Goal: Transaction & Acquisition: Book appointment/travel/reservation

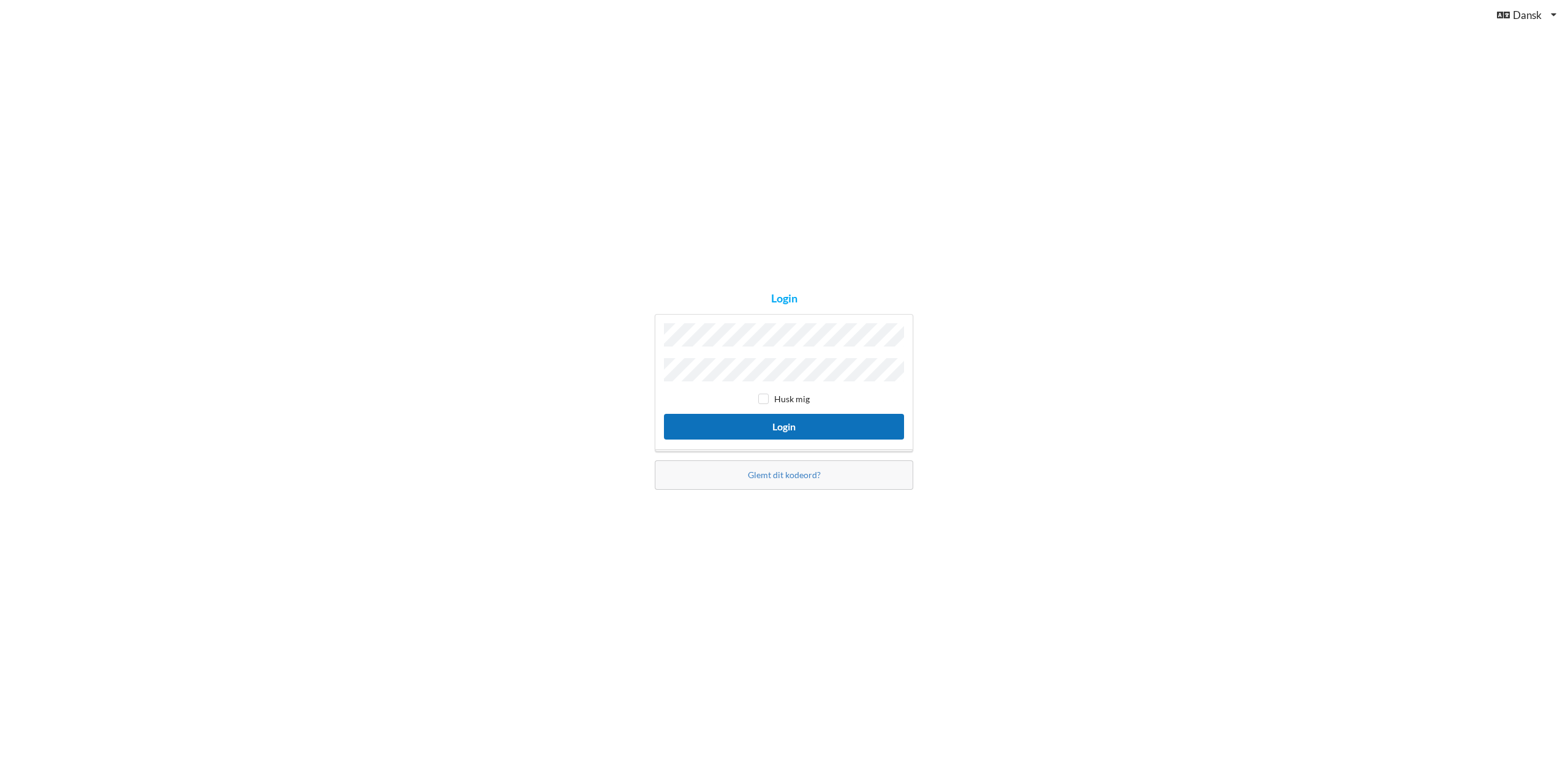
click at [742, 427] on button "Login" at bounding box center [784, 426] width 240 height 25
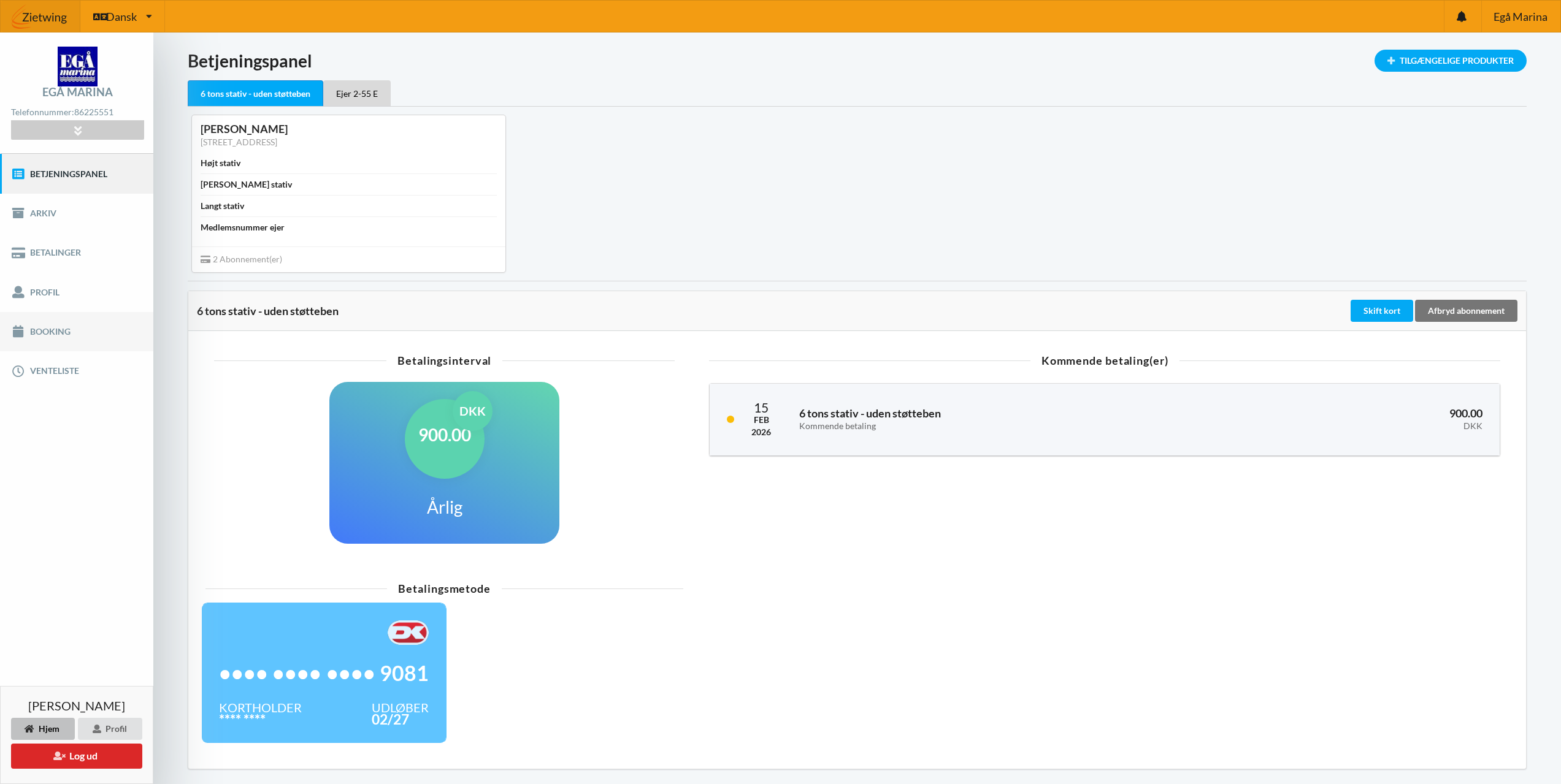
drag, startPoint x: 57, startPoint y: 333, endPoint x: 73, endPoint y: 341, distance: 17.9
click at [57, 333] on link "Booking" at bounding box center [76, 332] width 153 height 39
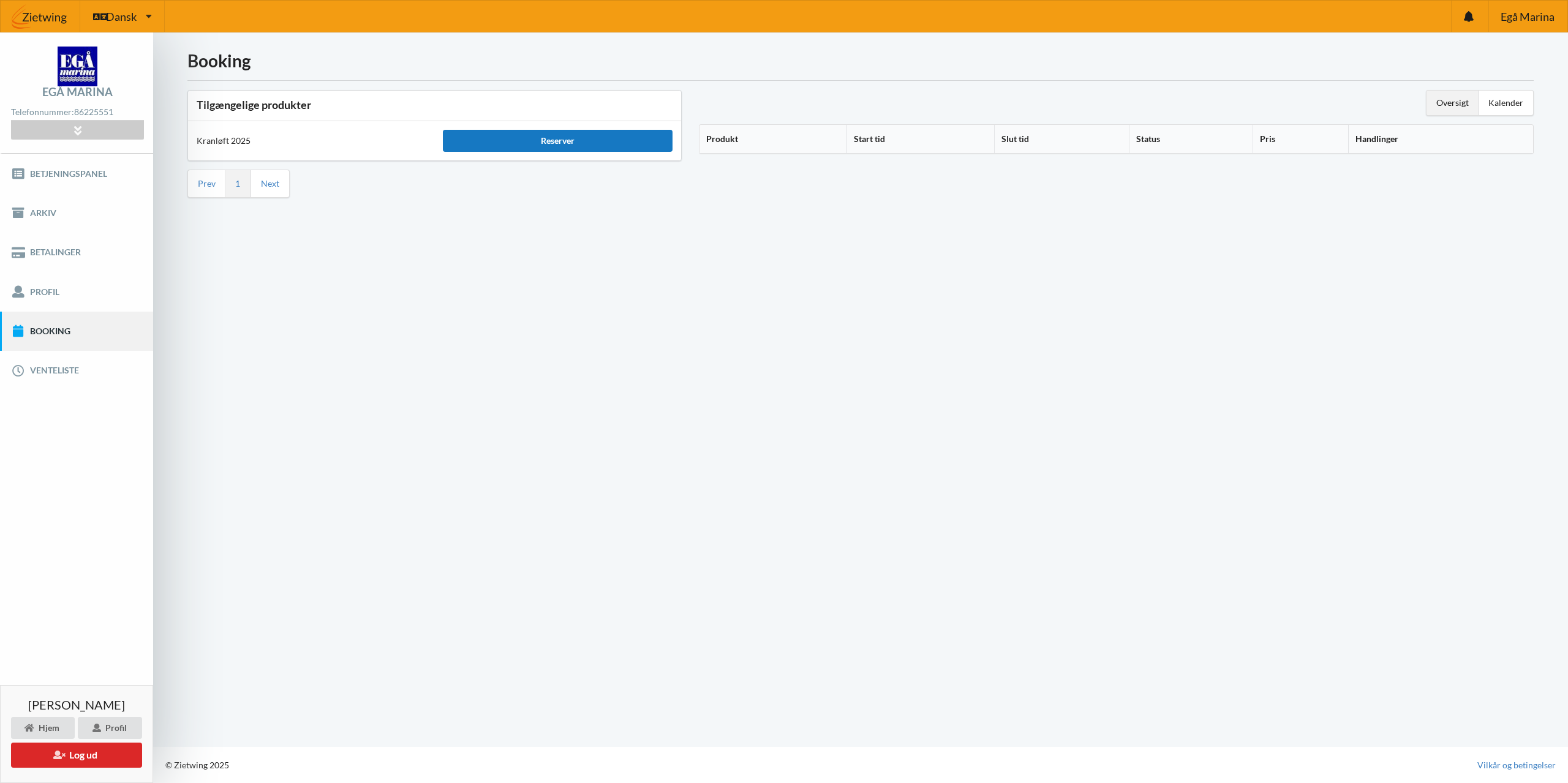
click at [571, 142] on div "Reserver" at bounding box center [557, 141] width 229 height 22
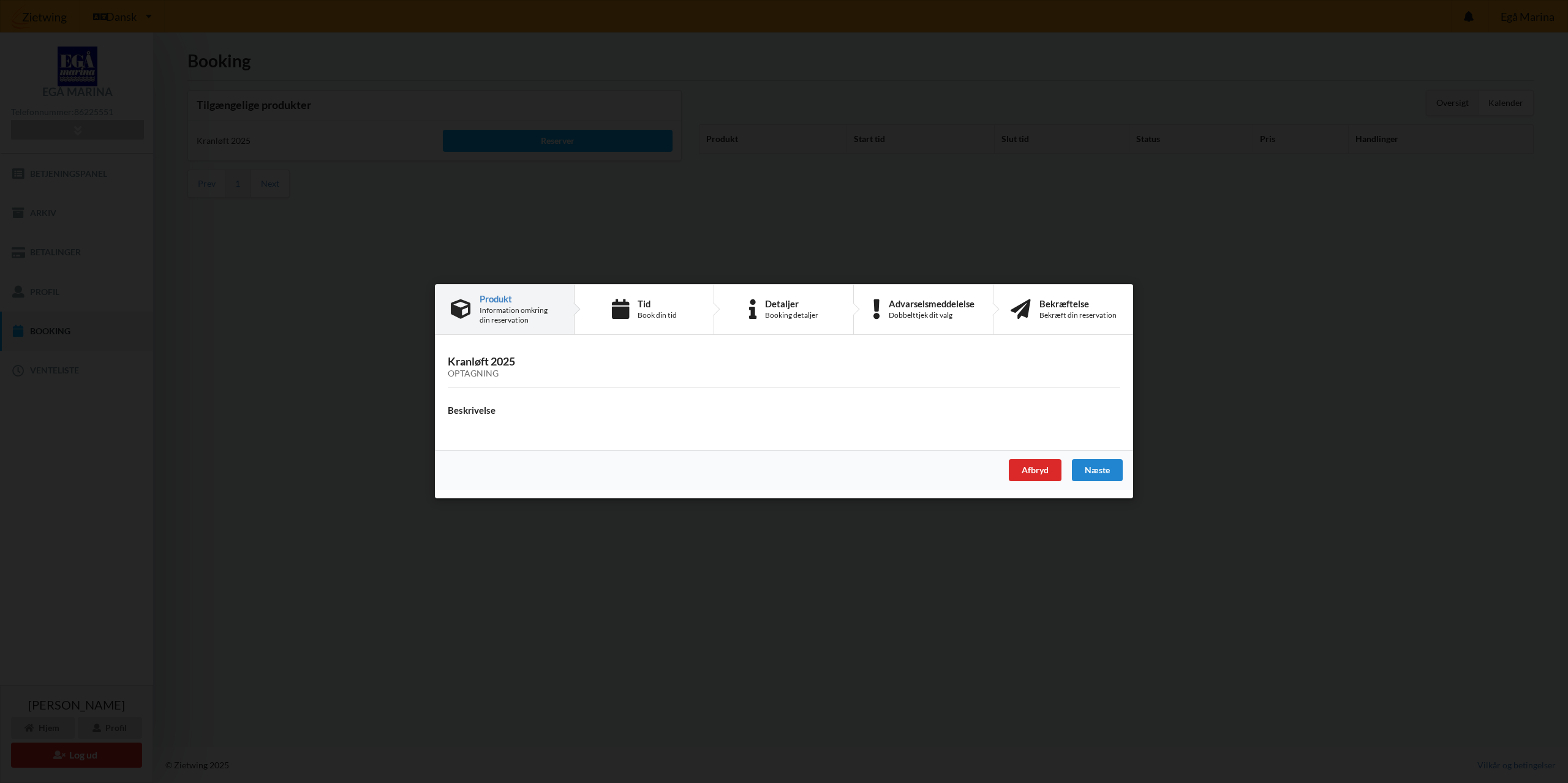
click at [477, 364] on h3 "Kranløft 2025 Optagning" at bounding box center [783, 367] width 672 height 25
click at [1100, 466] on div "Næste" at bounding box center [1098, 471] width 51 height 22
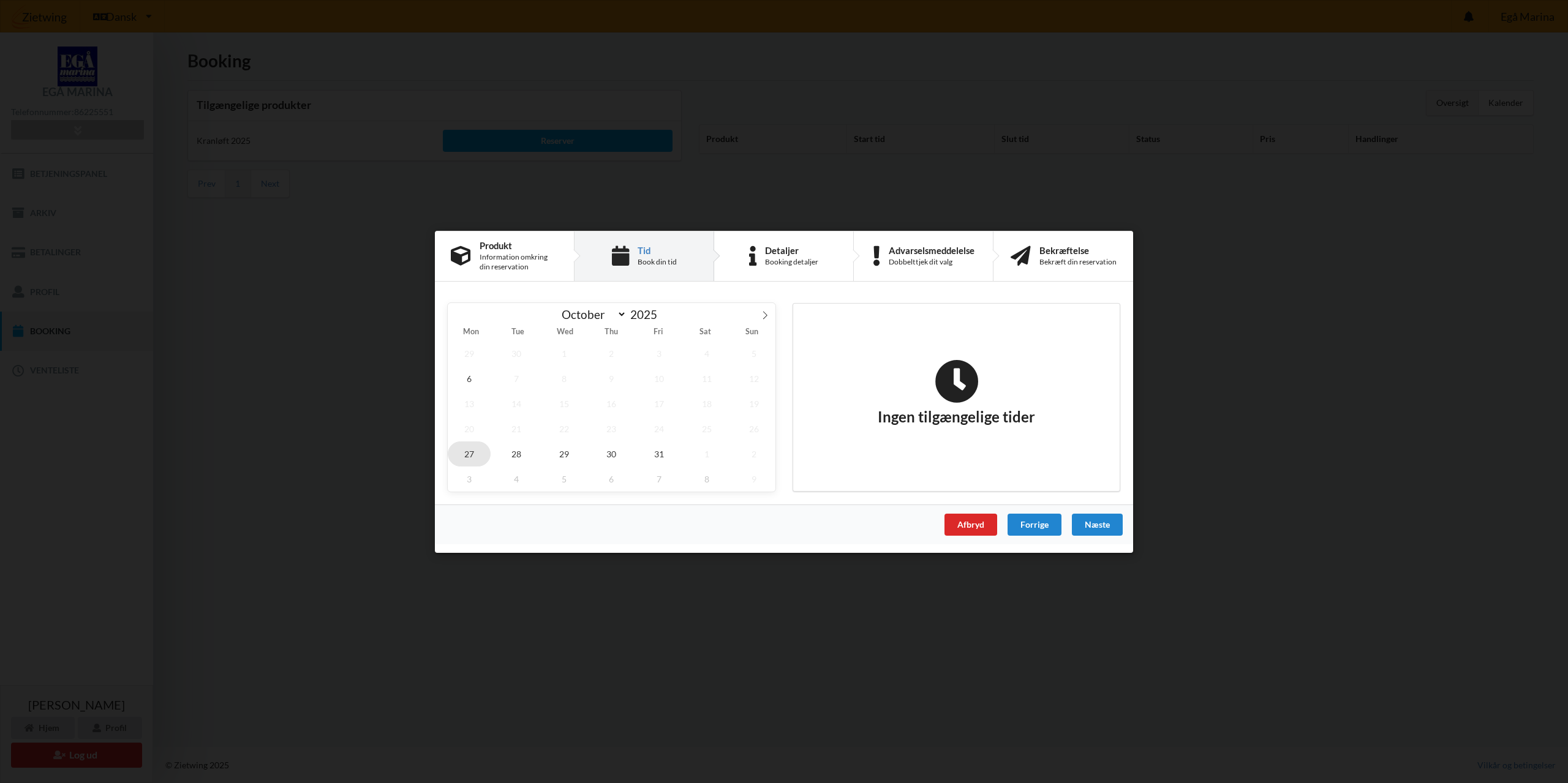
click at [460, 453] on span "27" at bounding box center [468, 453] width 43 height 25
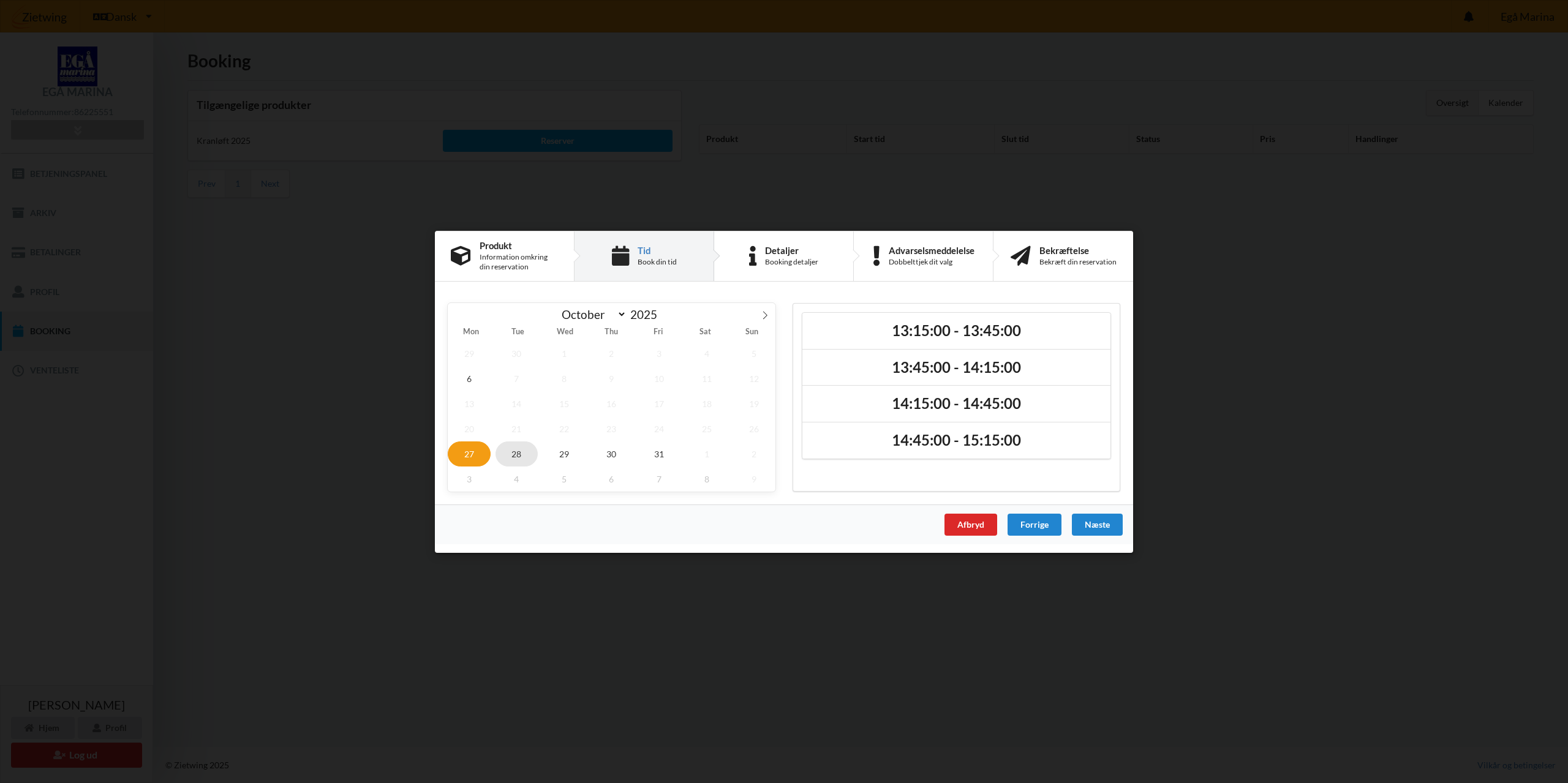
click at [505, 455] on span "28" at bounding box center [517, 453] width 43 height 25
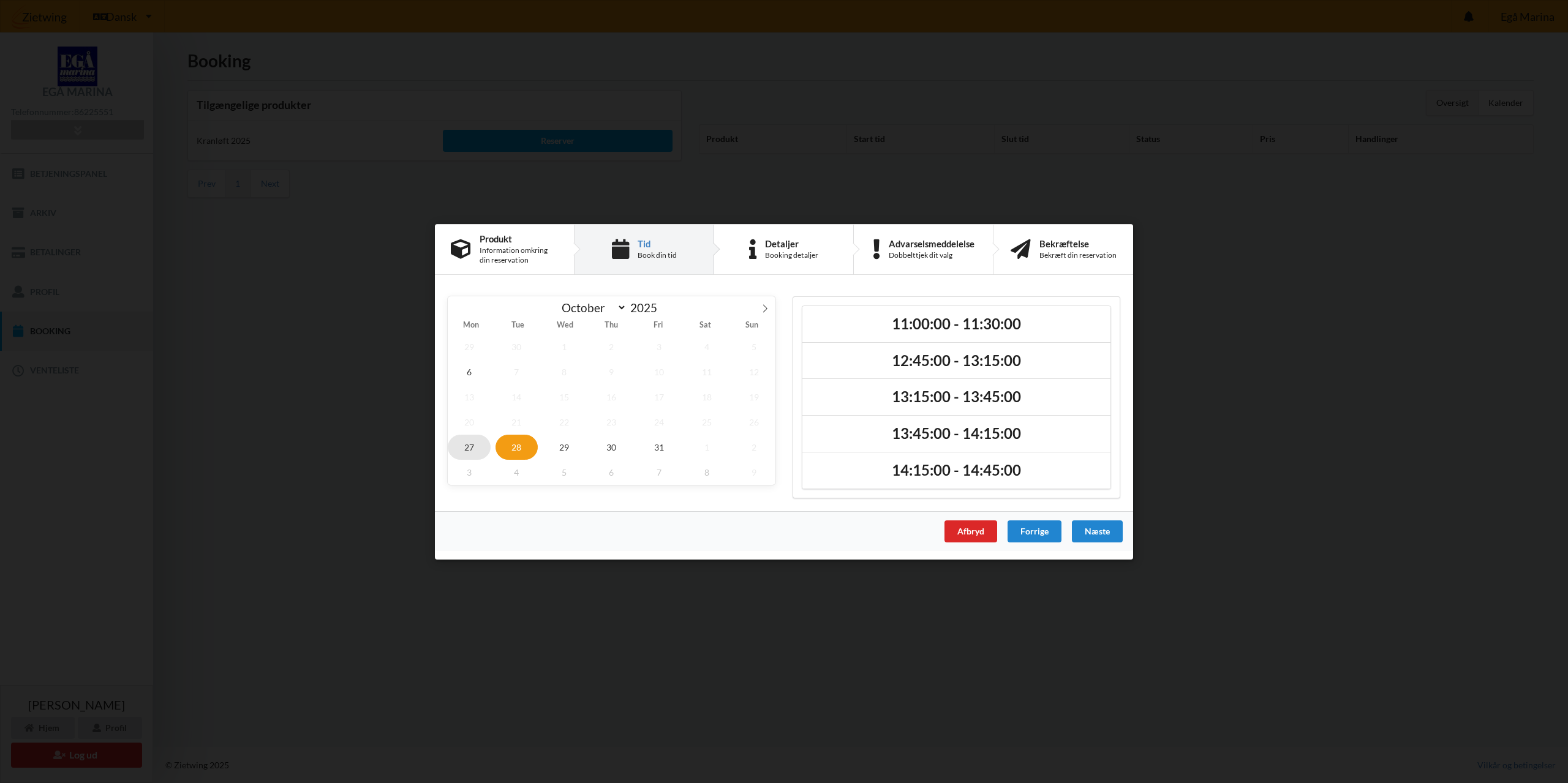
click at [469, 456] on span "27" at bounding box center [468, 446] width 43 height 25
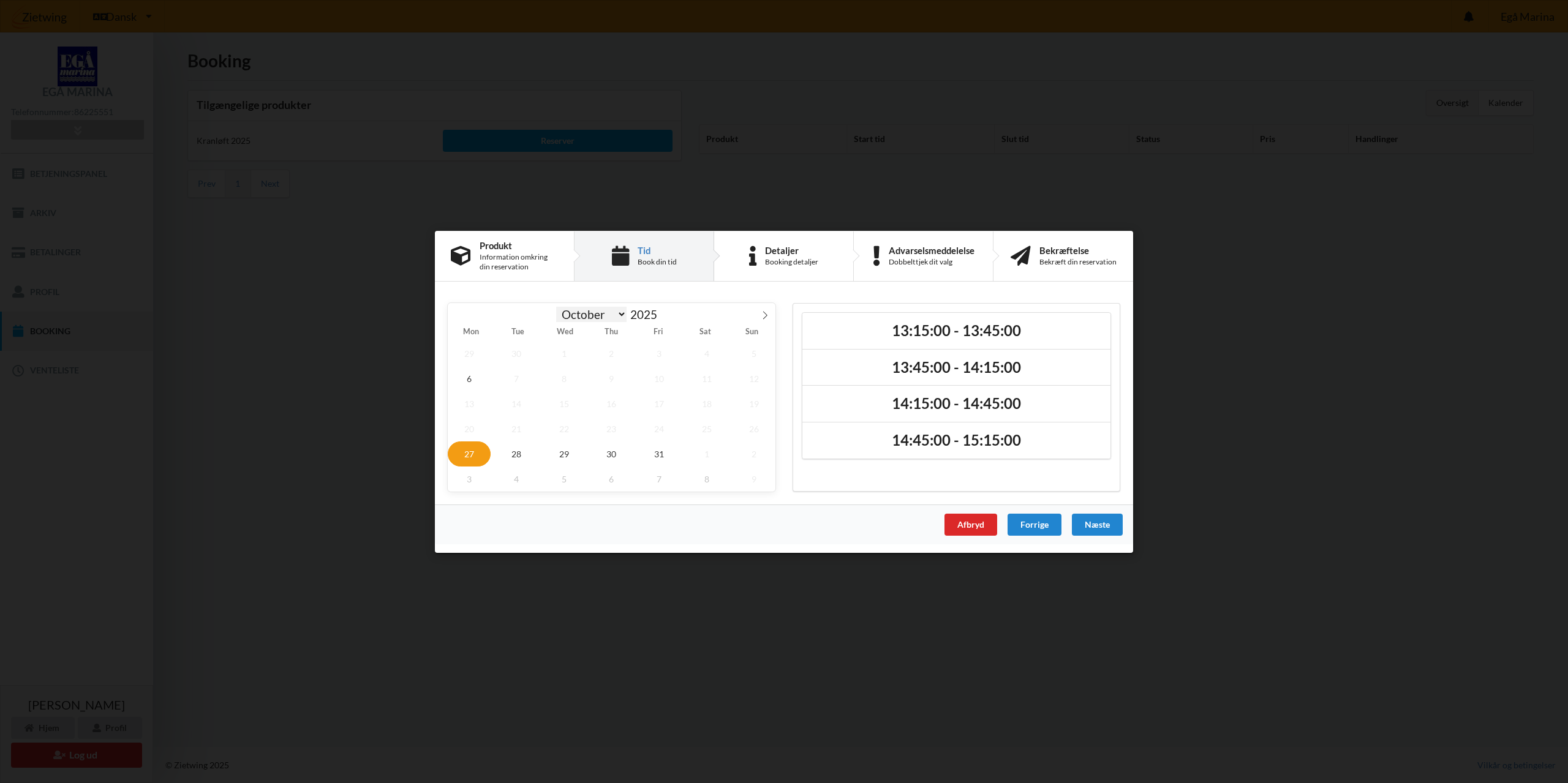
click at [624, 310] on select "October November December" at bounding box center [592, 314] width 71 height 16
click at [714, 293] on div "[DATE] October November [DATE] Mon Tue Wed Thu Fri Sat Sun 29 30 1 2 3 4 5 6 7 …" at bounding box center [783, 397] width 698 height 214
click at [816, 292] on div "[DATE] October November [DATE] Mon Tue Wed Thu Fri Sat Sun 29 30 1 2 3 4 5 6 7 …" at bounding box center [783, 397] width 698 height 214
click at [509, 458] on span "28" at bounding box center [517, 453] width 43 height 25
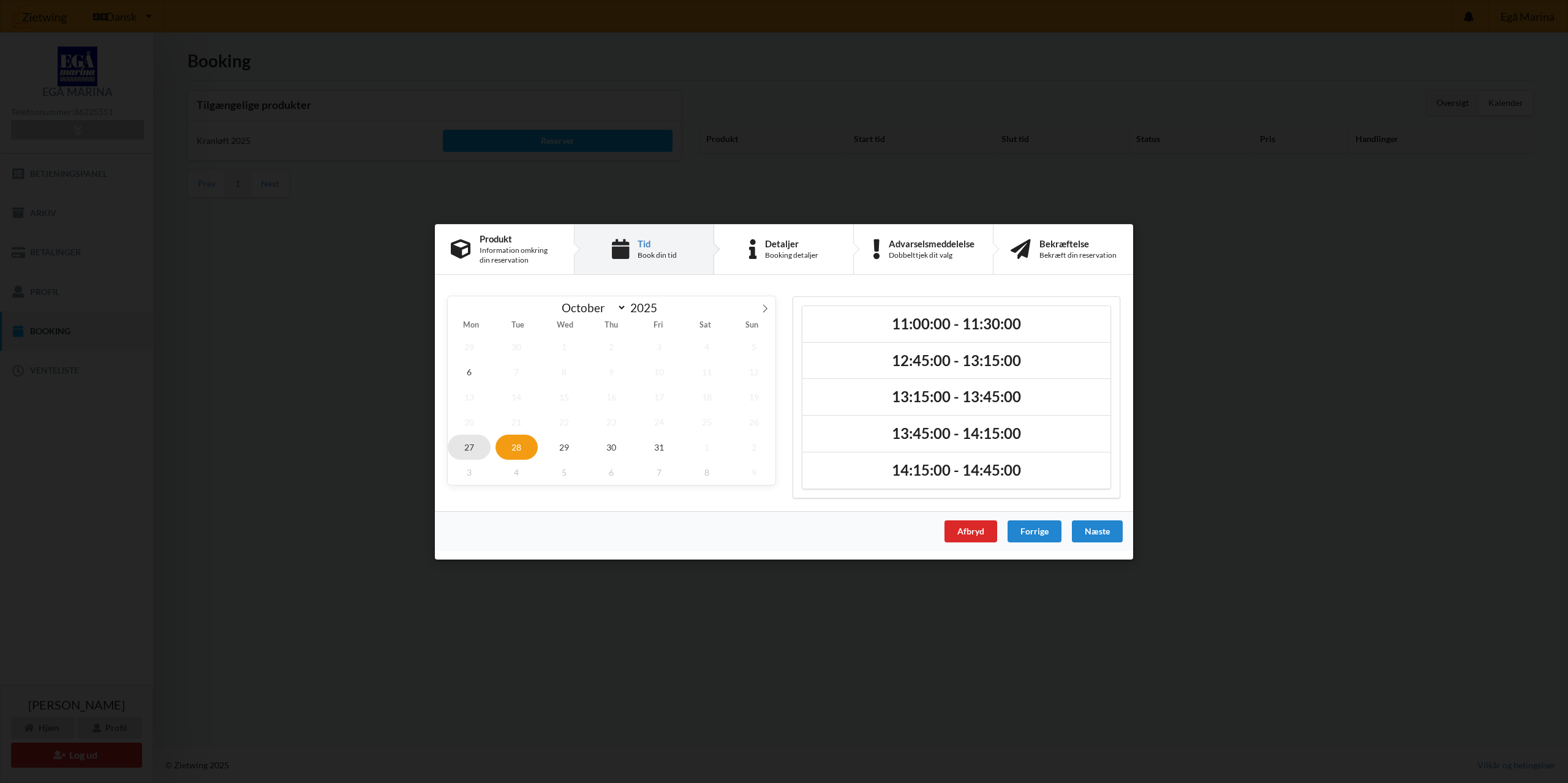
click at [470, 446] on span "27" at bounding box center [468, 446] width 43 height 25
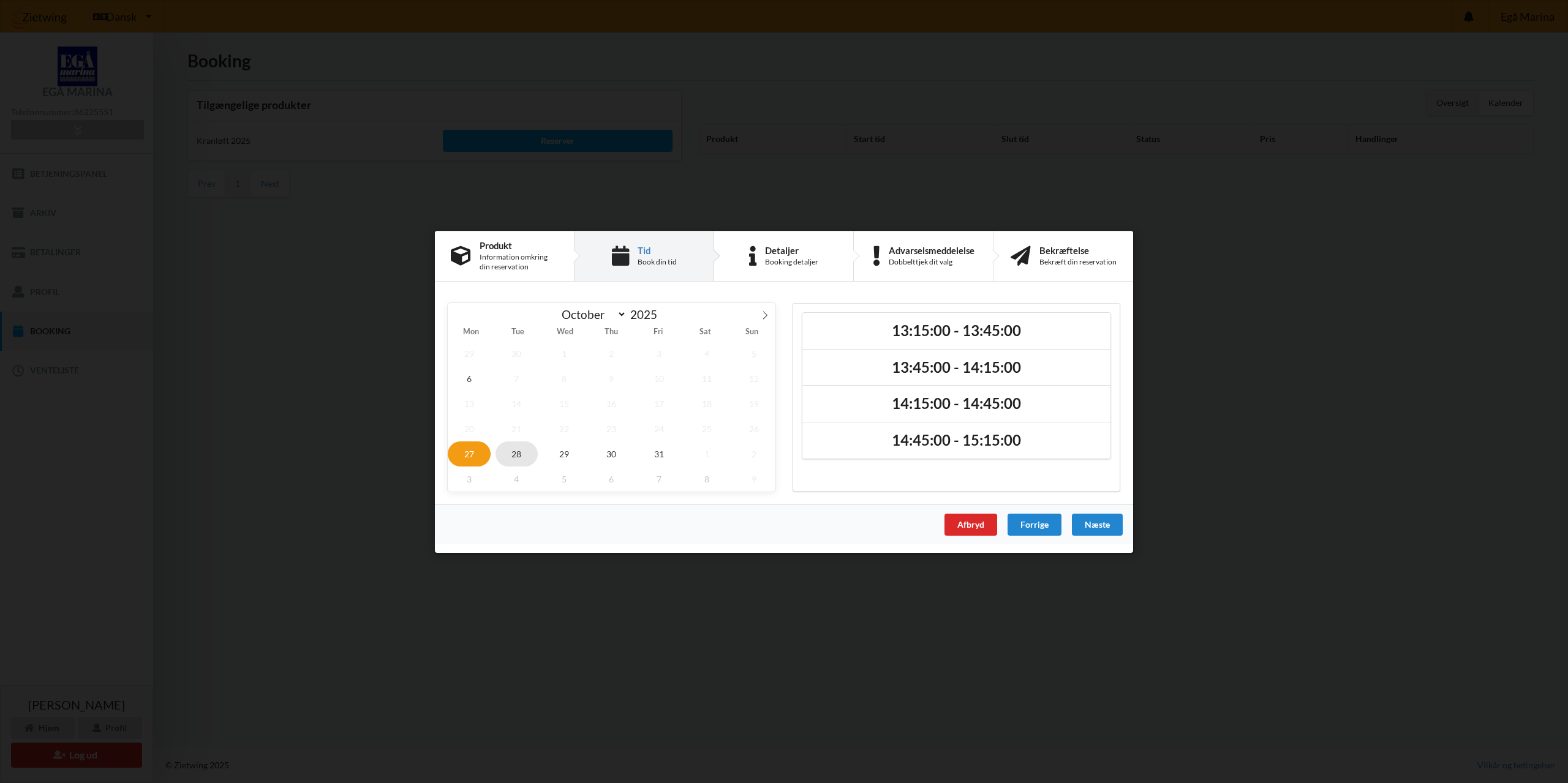
click at [515, 461] on span "28" at bounding box center [517, 453] width 43 height 25
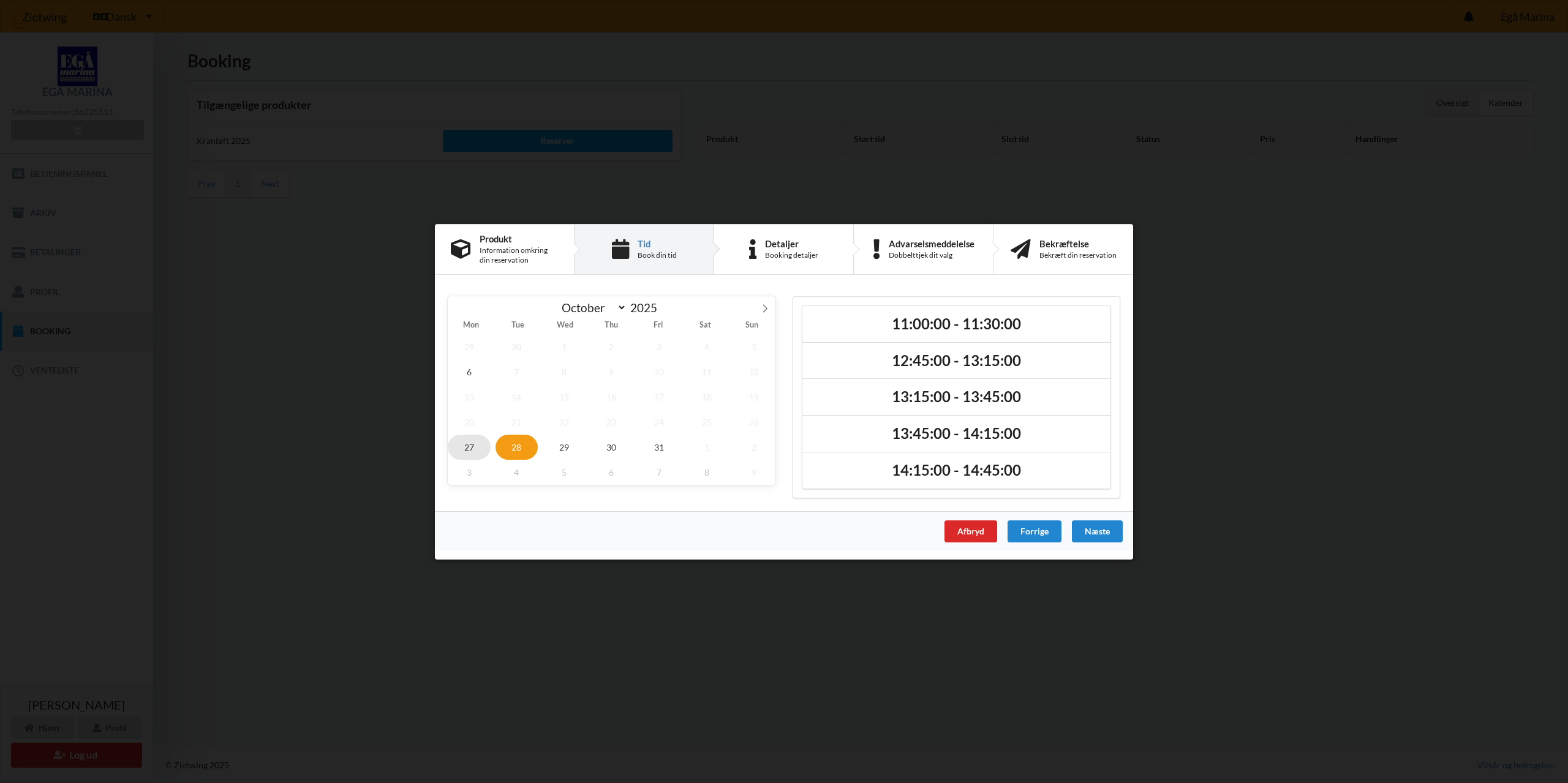
click at [476, 454] on span "27" at bounding box center [468, 446] width 43 height 25
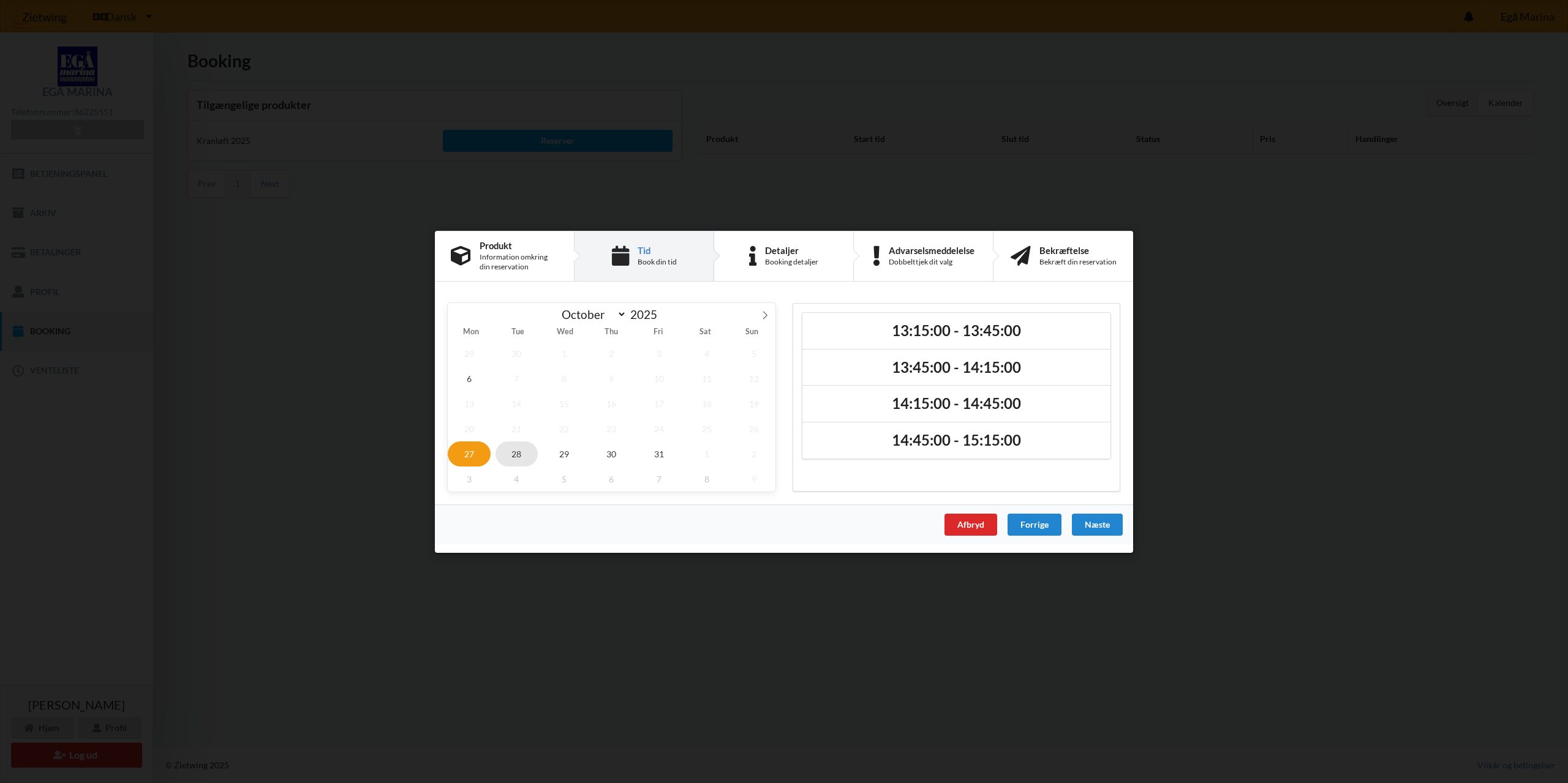
click at [514, 458] on span "28" at bounding box center [517, 453] width 43 height 25
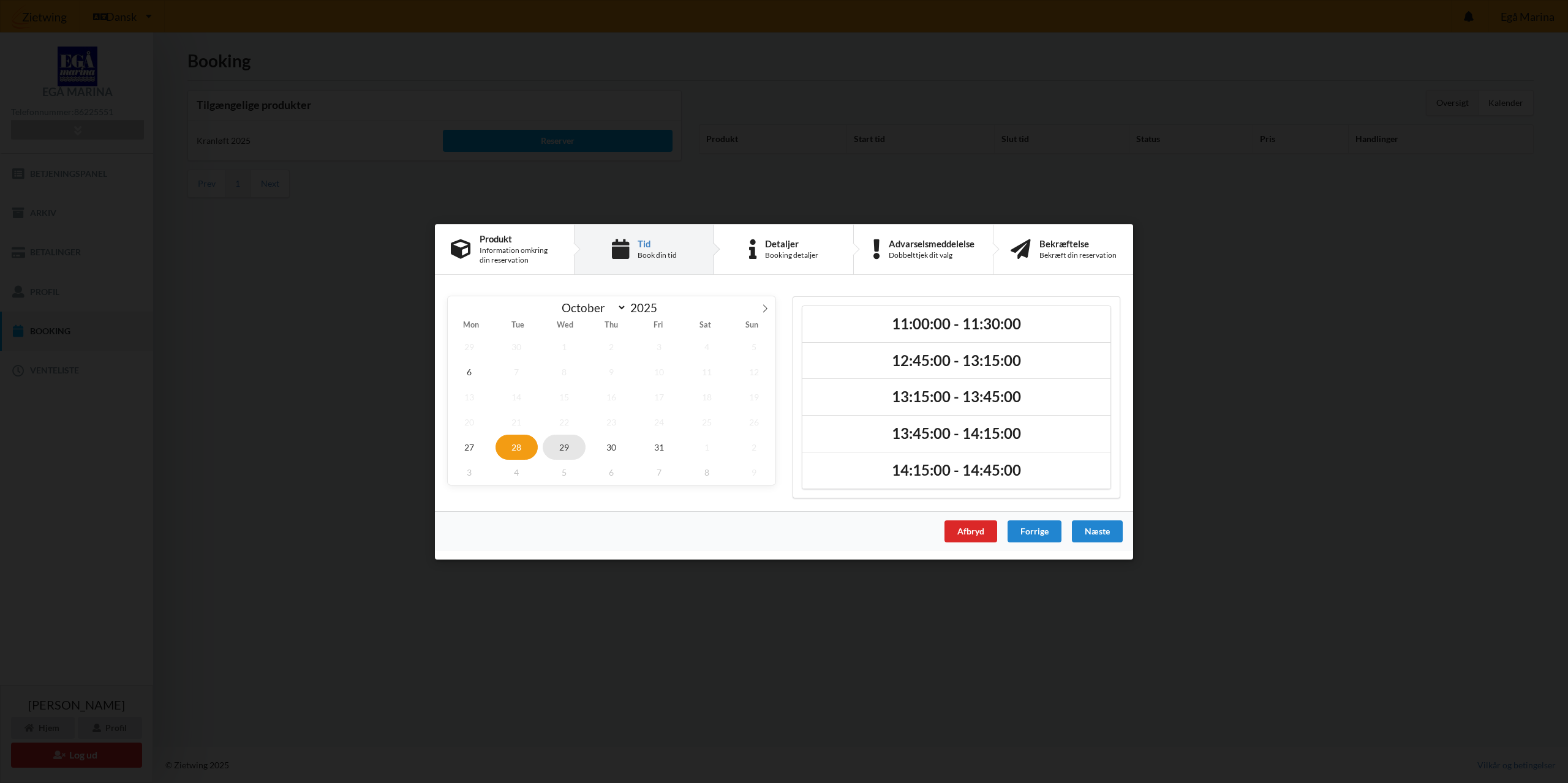
click at [570, 450] on span "29" at bounding box center [564, 446] width 43 height 25
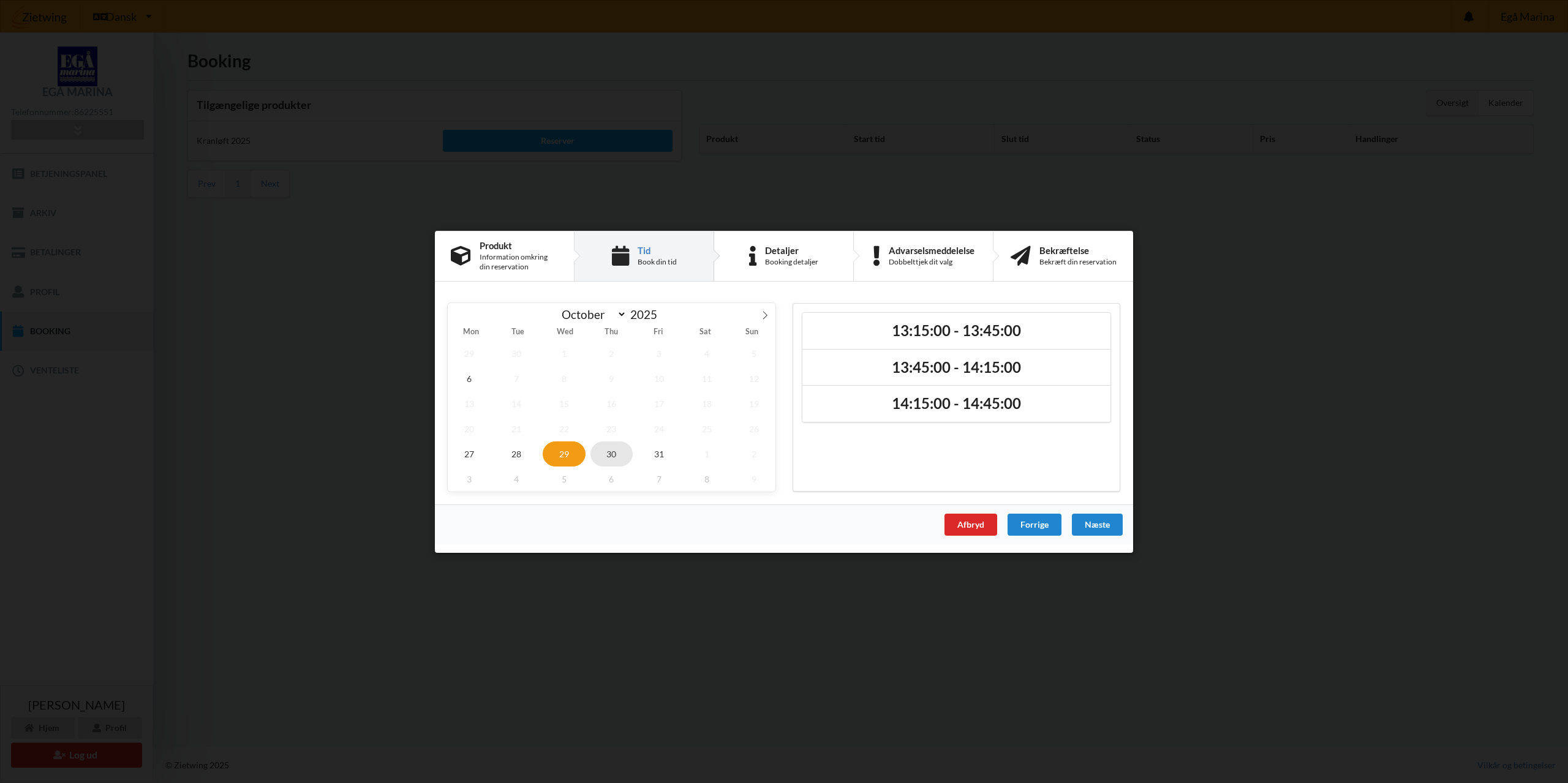
click at [604, 453] on span "30" at bounding box center [611, 453] width 43 height 25
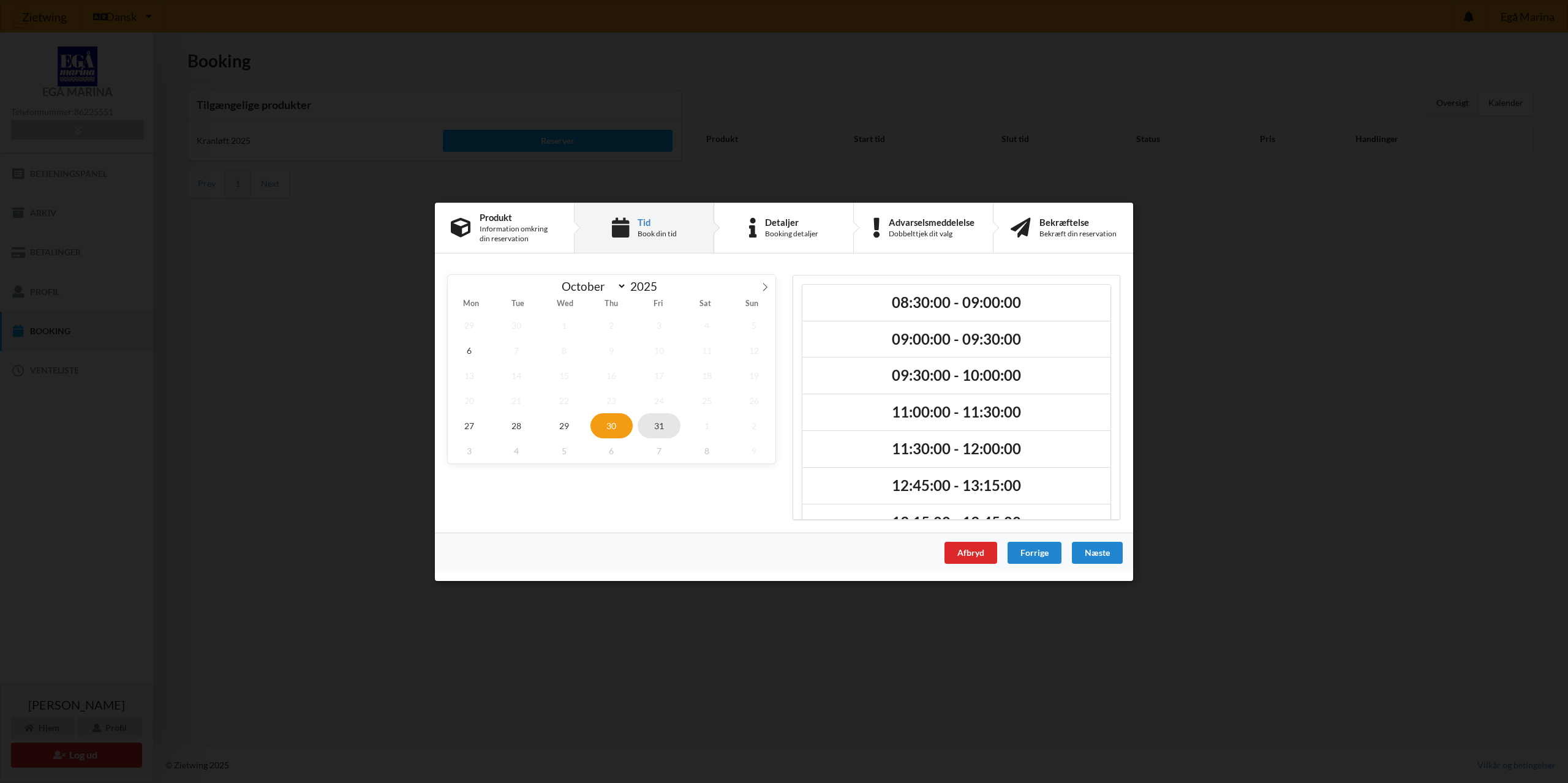
click at [659, 425] on span "31" at bounding box center [659, 424] width 43 height 25
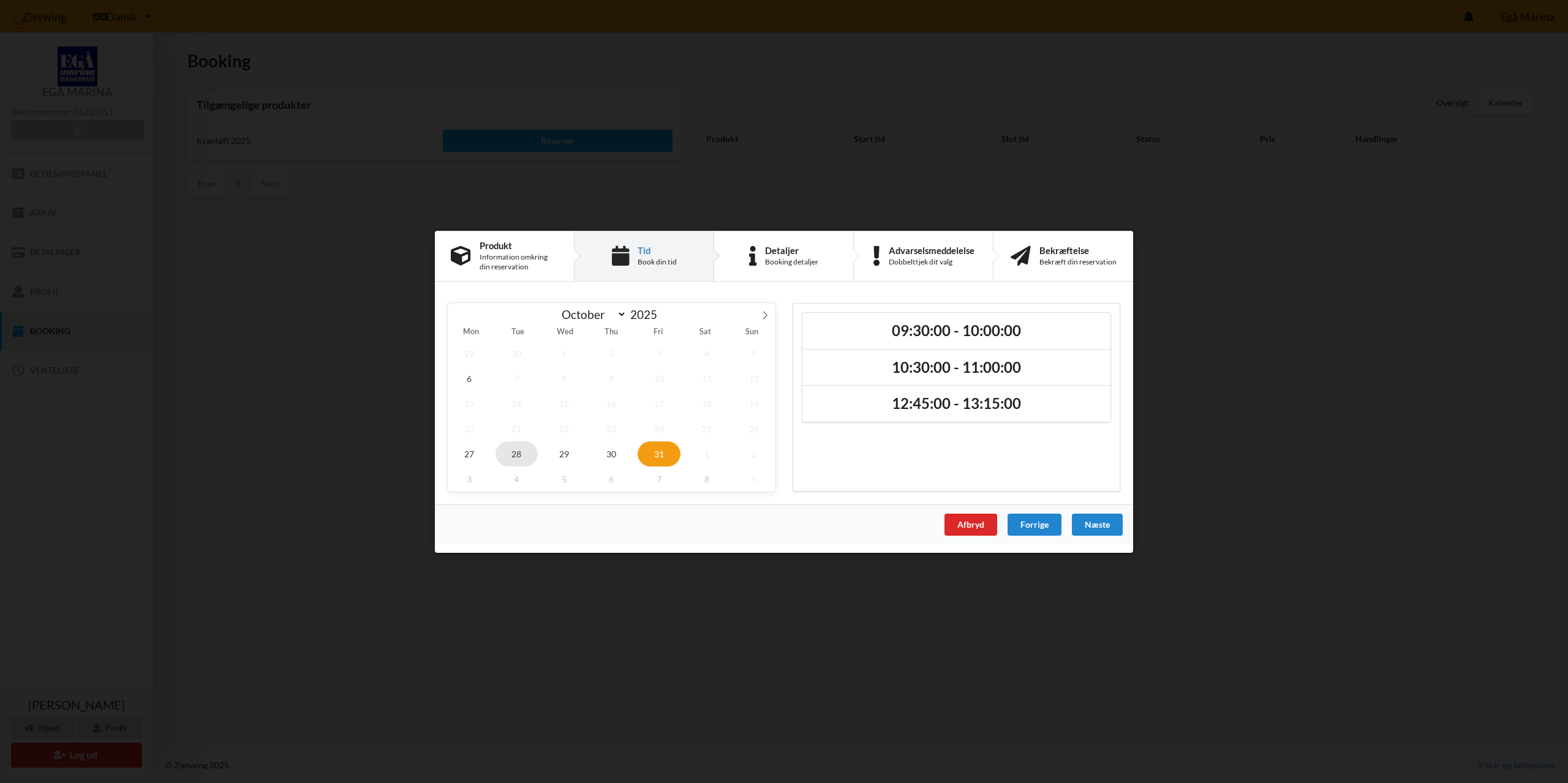
click at [516, 449] on span "28" at bounding box center [517, 453] width 43 height 25
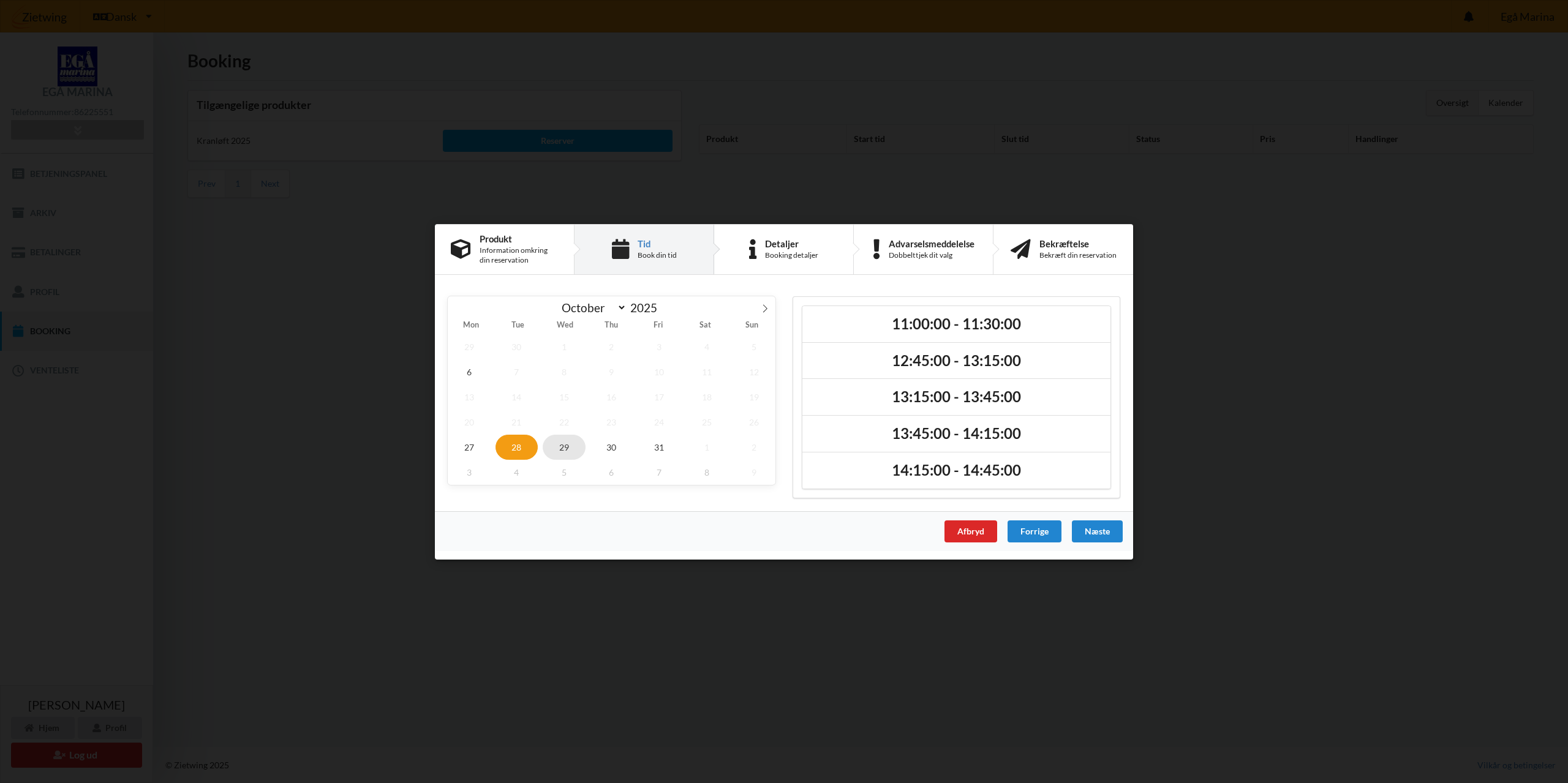
click at [561, 449] on span "29" at bounding box center [564, 446] width 43 height 25
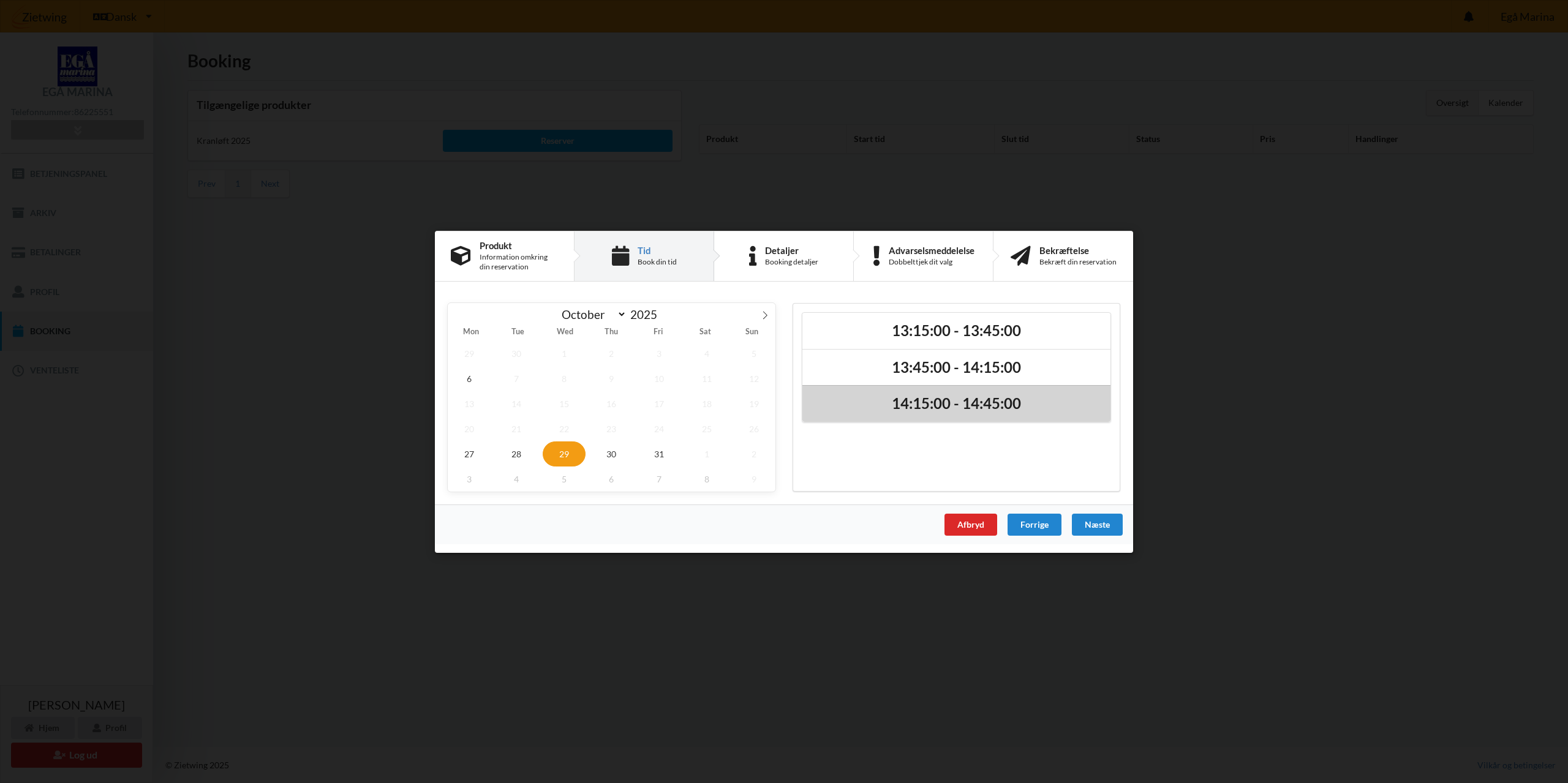
click at [922, 405] on h2 "14:15:00 - 14:45:00" at bounding box center [956, 403] width 291 height 19
click at [1090, 524] on div "Næste" at bounding box center [1098, 524] width 51 height 22
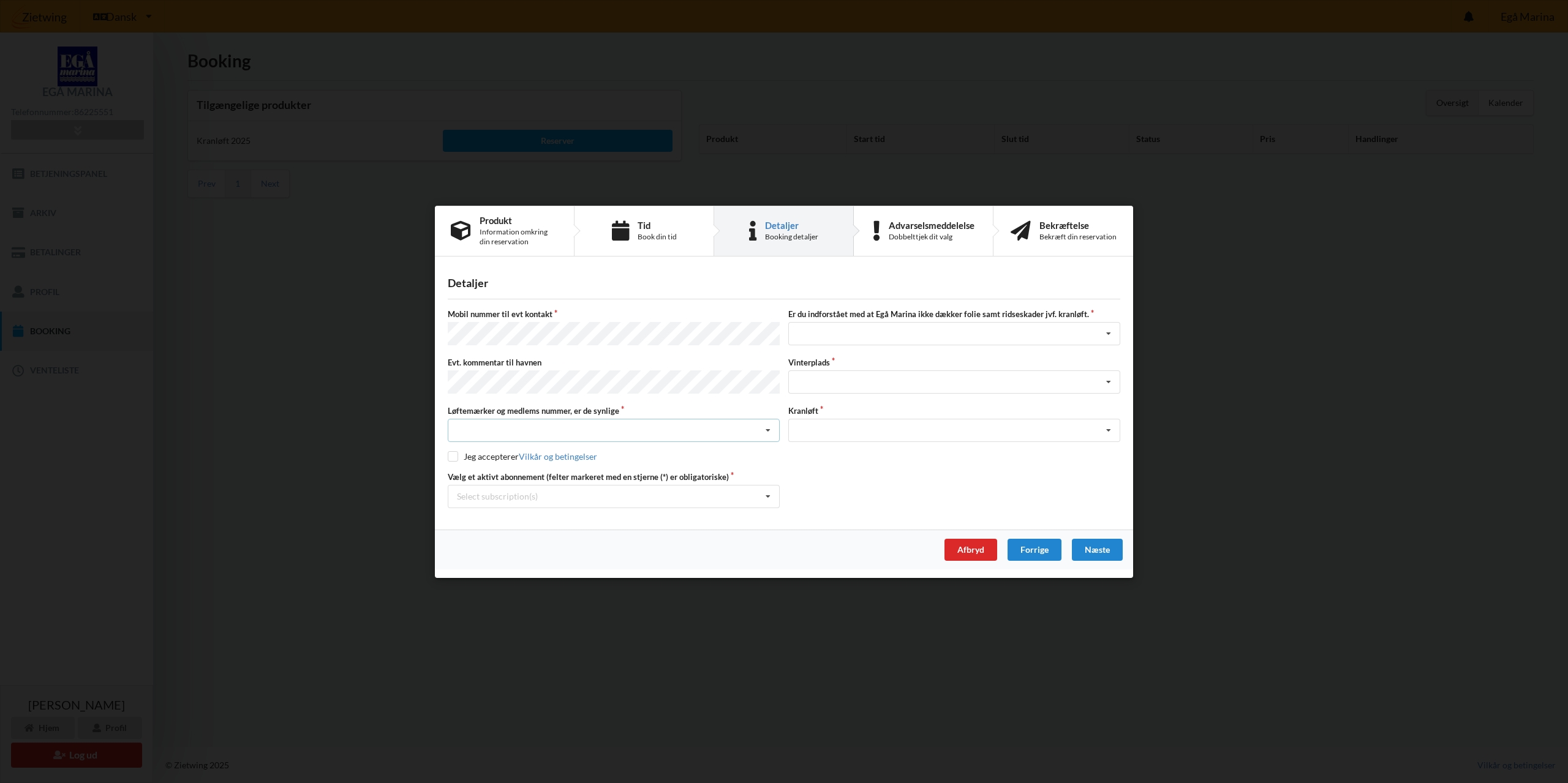
click at [510, 426] on div "Nej, jeg kontakter havnekontoret inden løftet Ja, mine mærker er synlige og int…" at bounding box center [613, 430] width 332 height 23
click at [489, 468] on div "Ja, mine mærker er synlige og intakte" at bounding box center [614, 475] width 331 height 23
click at [449, 453] on input "checkbox" at bounding box center [452, 456] width 10 height 10
checkbox input "true"
click at [476, 503] on div "Select subscription(s) * 6 tons stativ - uden støtteben * Ejer 2-55 E" at bounding box center [613, 496] width 332 height 23
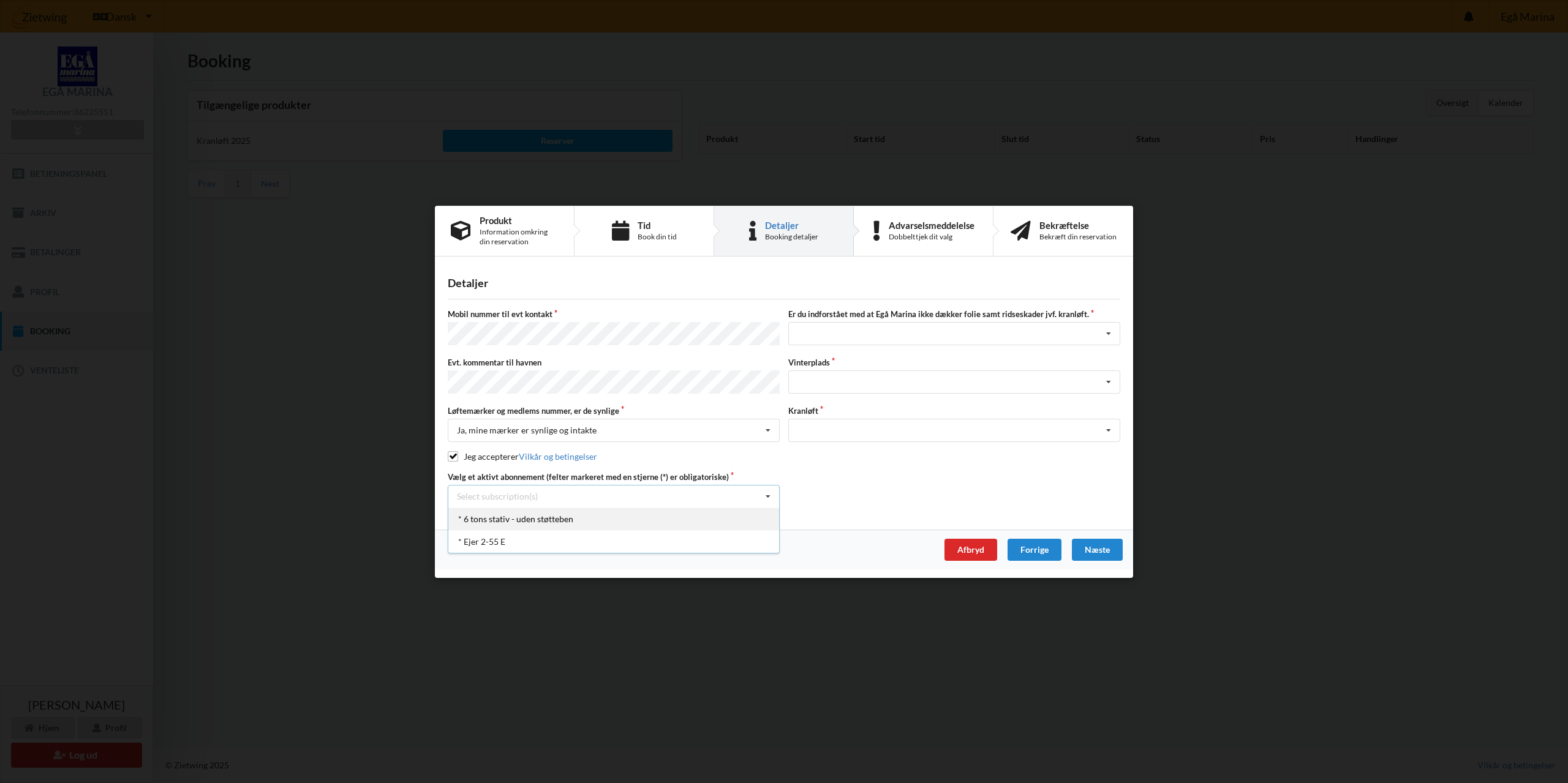
click at [482, 516] on div "* 6 tons stativ - uden støtteben" at bounding box center [614, 518] width 331 height 23
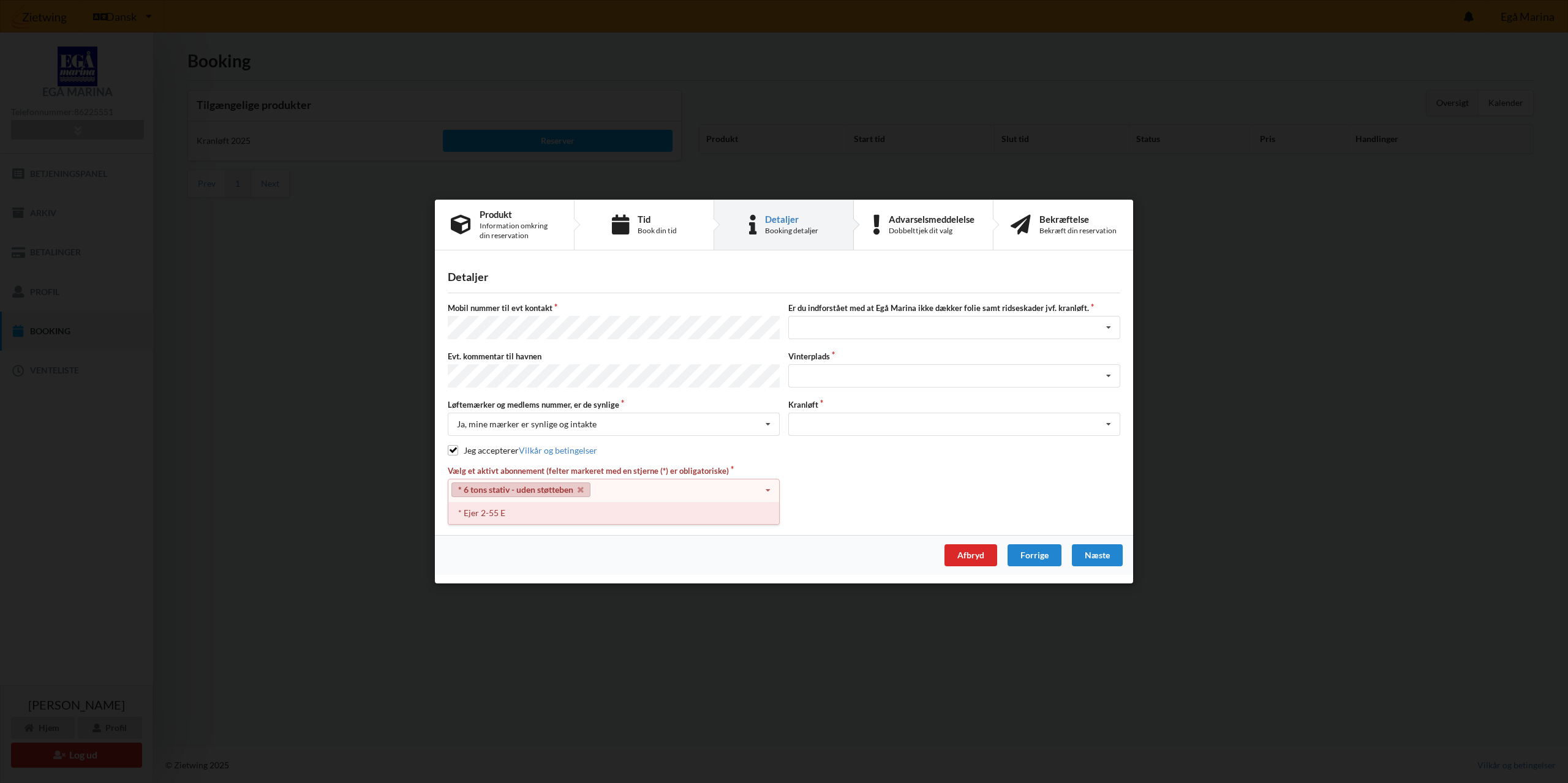
click at [521, 512] on div "* Ejer 2-55 E" at bounding box center [614, 512] width 331 height 23
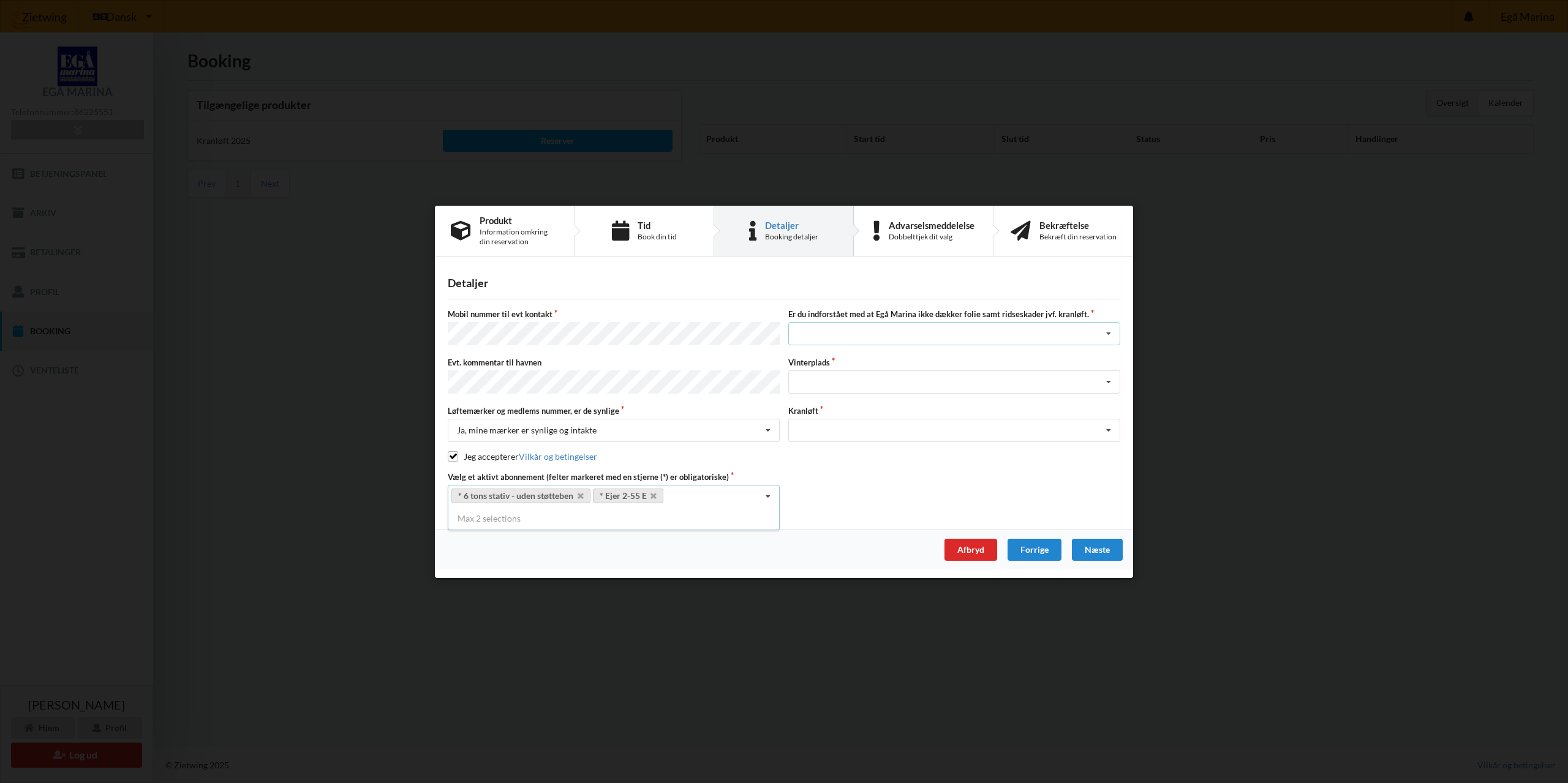
click at [832, 339] on div "Jeg har tæpper med og tager selv ansvaret for eventuelle folie samt ridseskader…" at bounding box center [954, 333] width 332 height 23
click at [859, 378] on div "Jeg tager selv ansvaret for folie samt ridseskader ved kranløft" at bounding box center [954, 379] width 331 height 23
click at [858, 376] on div "Landplads nr. 1 Landplads nr. 2 Landplads nr.3 Landplads nr. 4 Landplads nr. 5 …" at bounding box center [954, 381] width 332 height 23
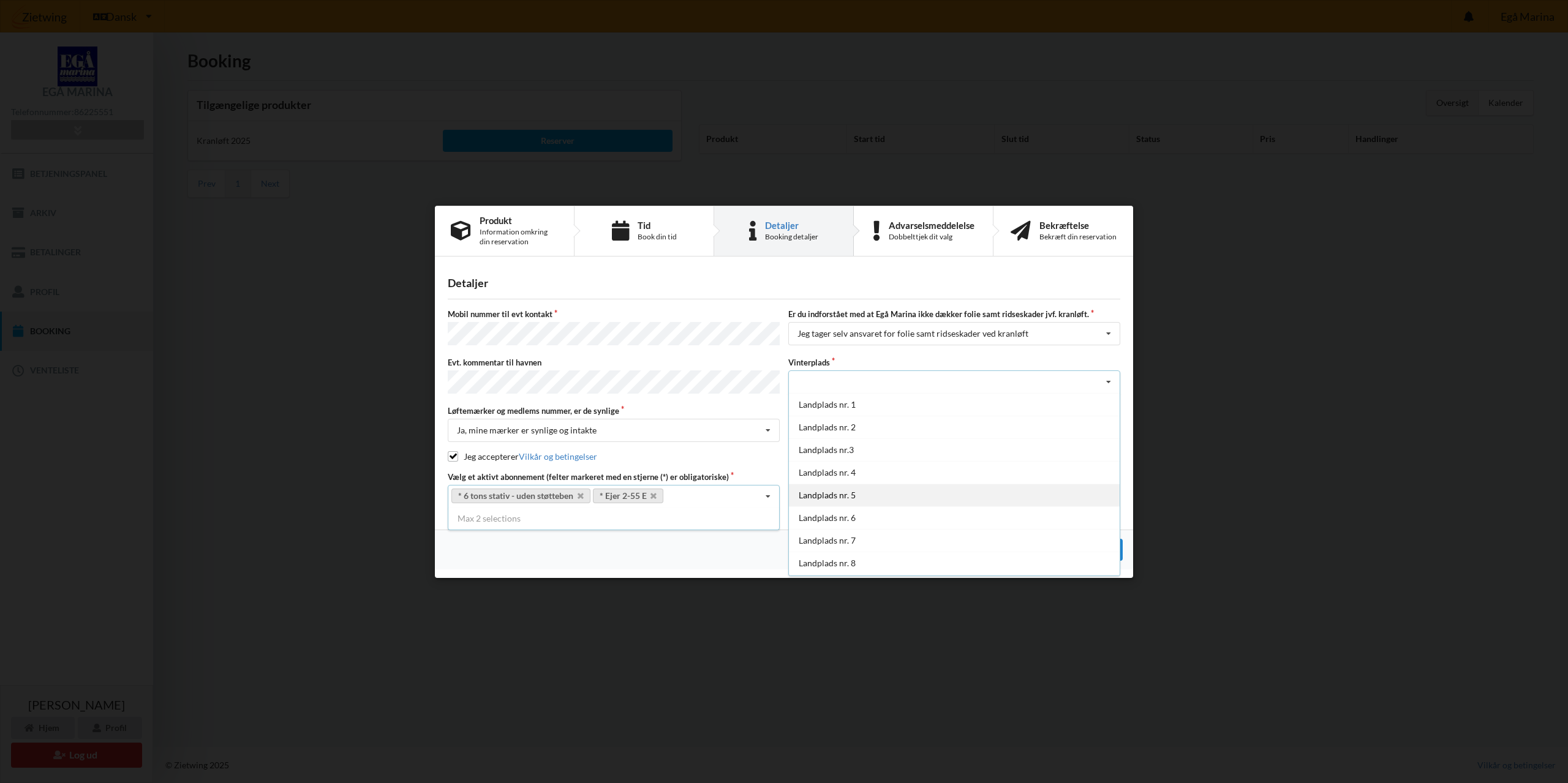
click at [831, 490] on div "Landplads nr. 5" at bounding box center [954, 495] width 331 height 23
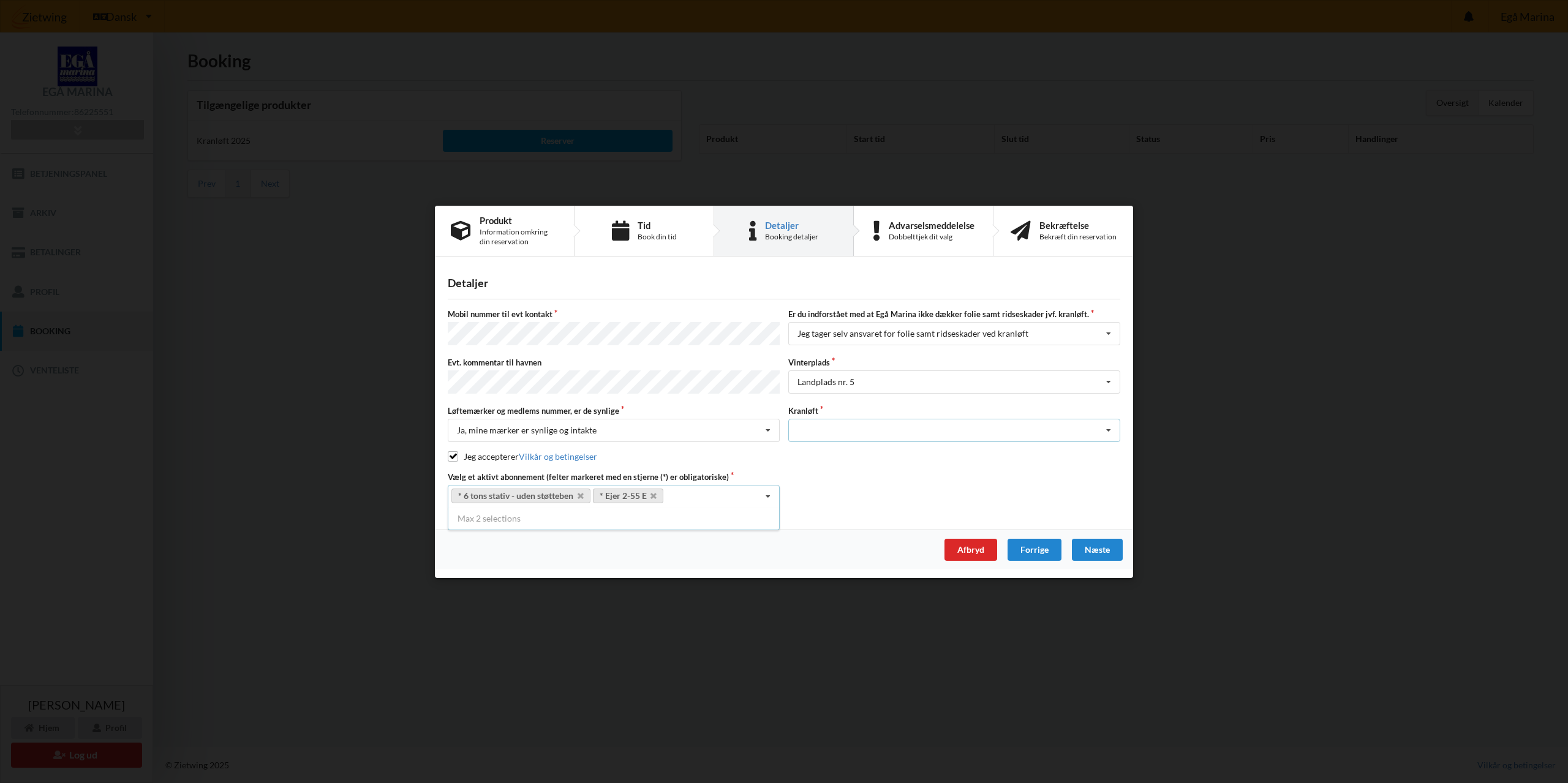
click at [827, 427] on div "Optagning" at bounding box center [954, 430] width 332 height 23
click at [800, 448] on div "Optagning" at bounding box center [954, 453] width 331 height 23
click at [1092, 549] on div "Næste" at bounding box center [1098, 549] width 51 height 22
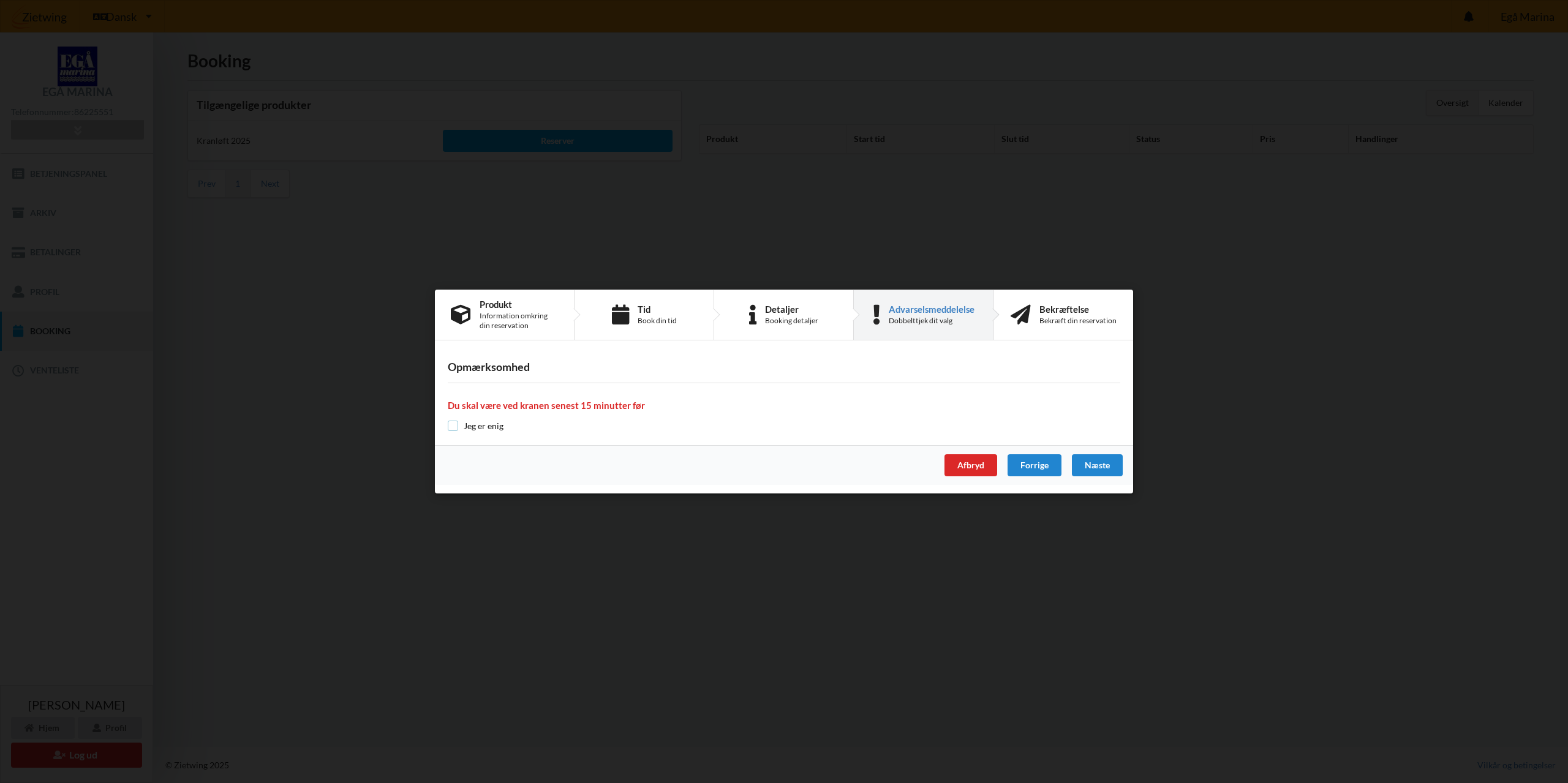
click at [450, 428] on input "checkbox" at bounding box center [452, 425] width 10 height 10
checkbox input "true"
click at [1104, 465] on div "Næste" at bounding box center [1098, 466] width 51 height 22
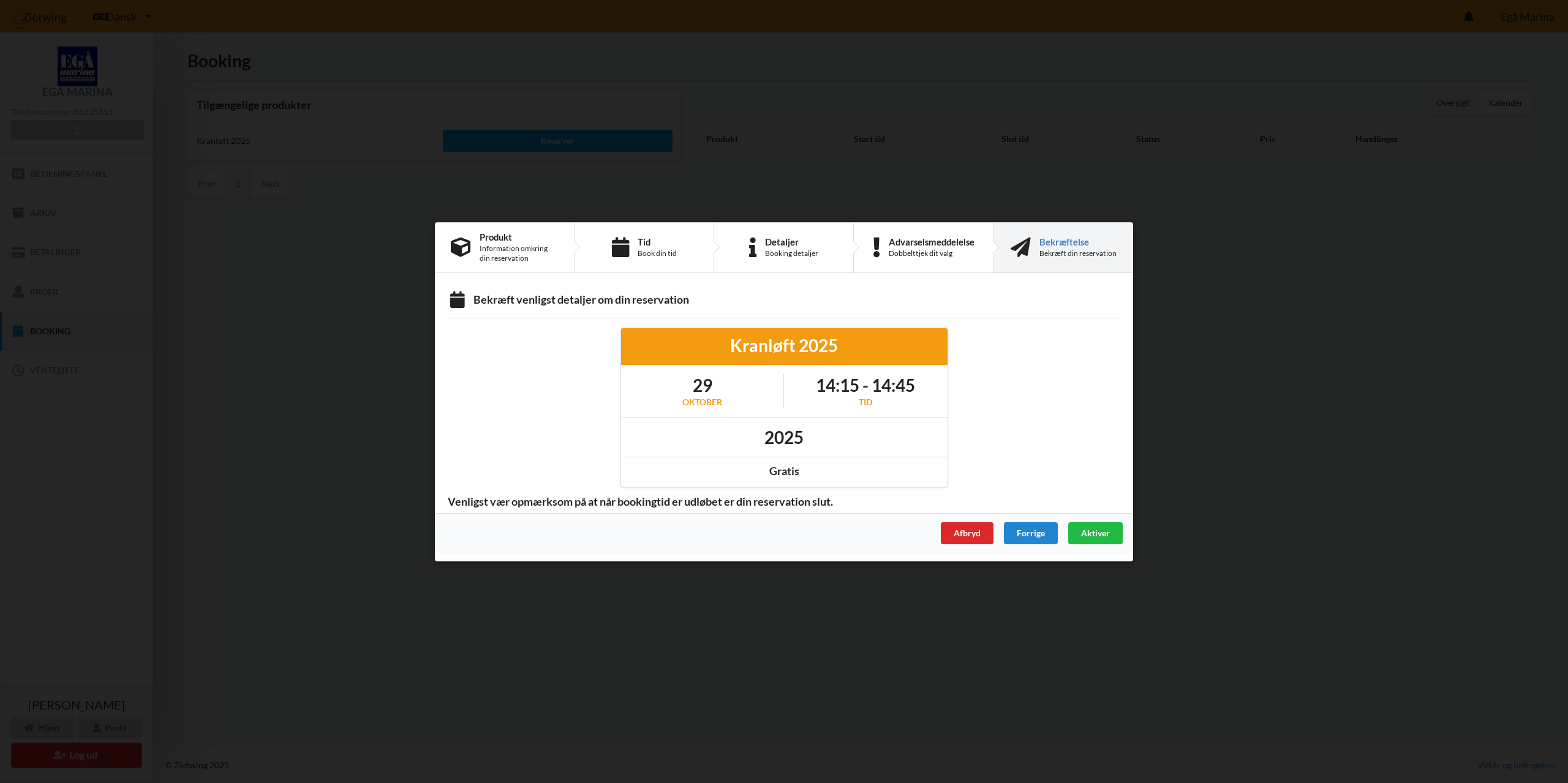
drag, startPoint x: 816, startPoint y: 384, endPoint x: 920, endPoint y: 386, distance: 104.0
click at [920, 386] on div "14:15 - 14:45 Tid" at bounding box center [865, 391] width 164 height 34
click at [978, 395] on div at bounding box center [1043, 407] width 173 height 177
click at [1092, 531] on span "Aktiver" at bounding box center [1095, 531] width 28 height 10
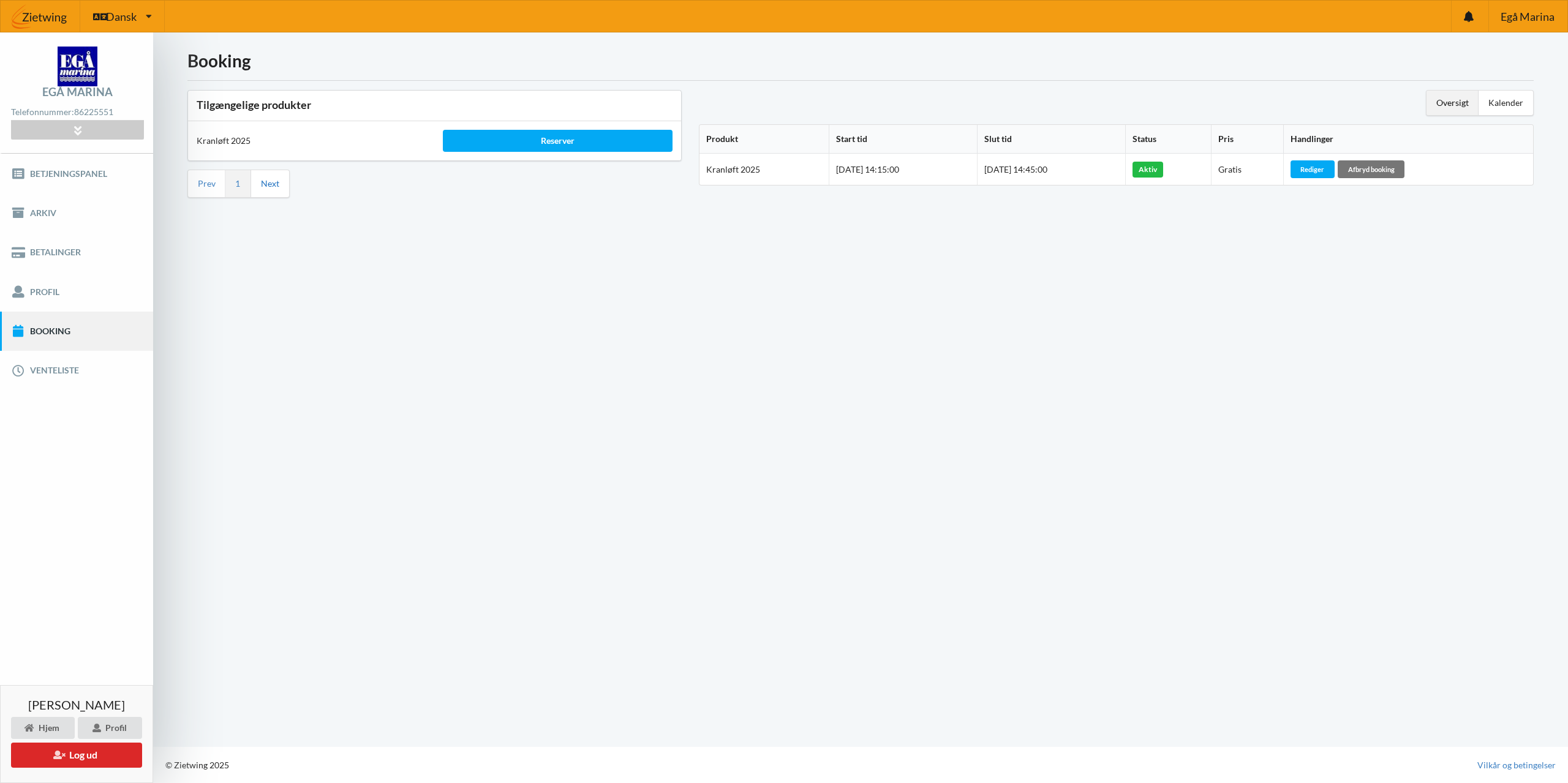
click at [270, 183] on link "Next" at bounding box center [270, 184] width 18 height 11
click at [342, 302] on div "Booking Tilgængelige produkter Kranløft 2025 Reserver Prev 1 Next Oversigt Kale…" at bounding box center [860, 389] width 1414 height 714
